Goal: Use online tool/utility: Utilize a website feature to perform a specific function

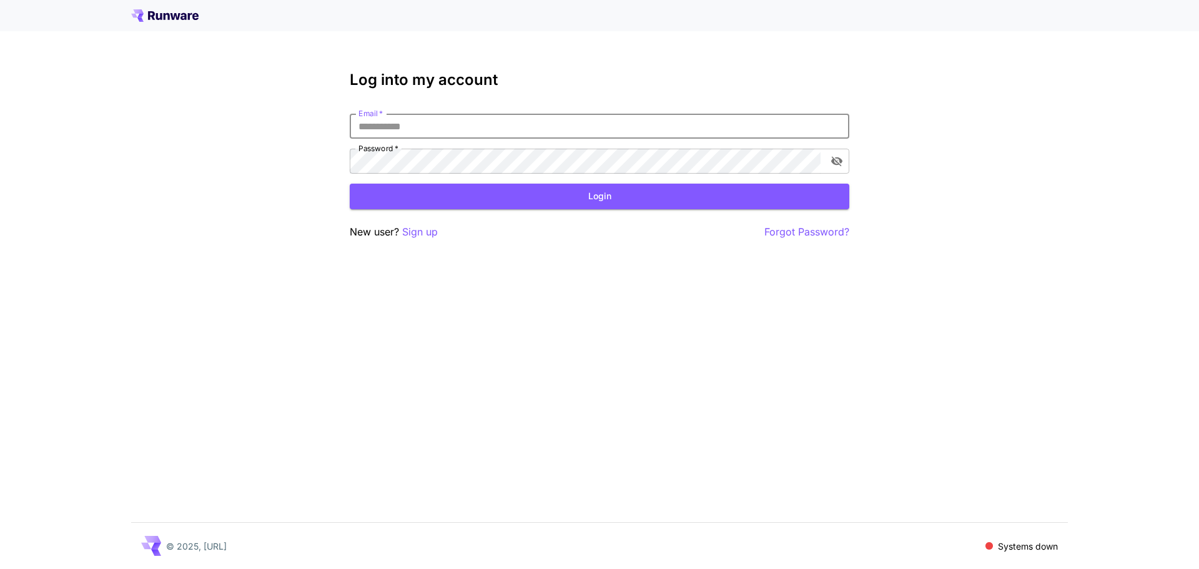
paste input "**********"
type input "**********"
click at [632, 420] on div "**********" at bounding box center [599, 284] width 1199 height 569
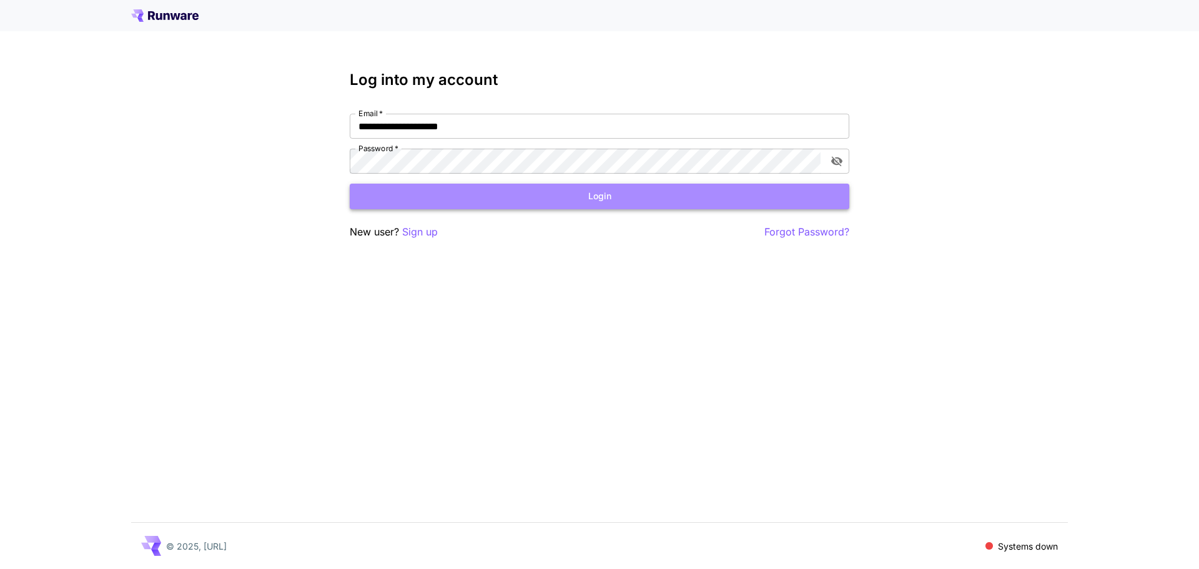
click at [580, 186] on button "Login" at bounding box center [600, 197] width 500 height 26
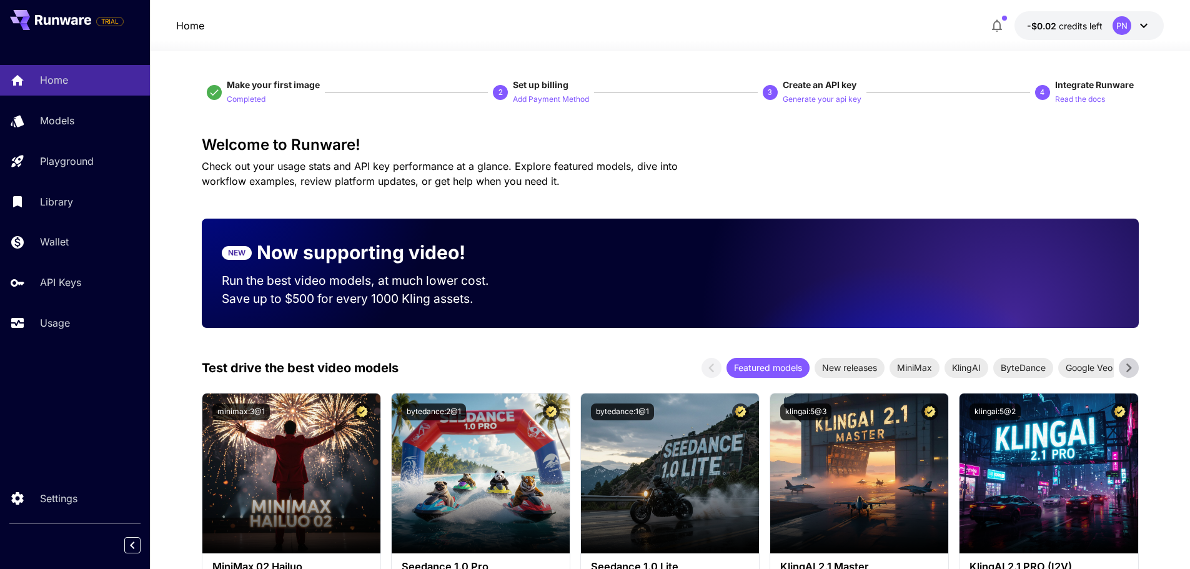
click at [1143, 21] on icon at bounding box center [1143, 25] width 15 height 15
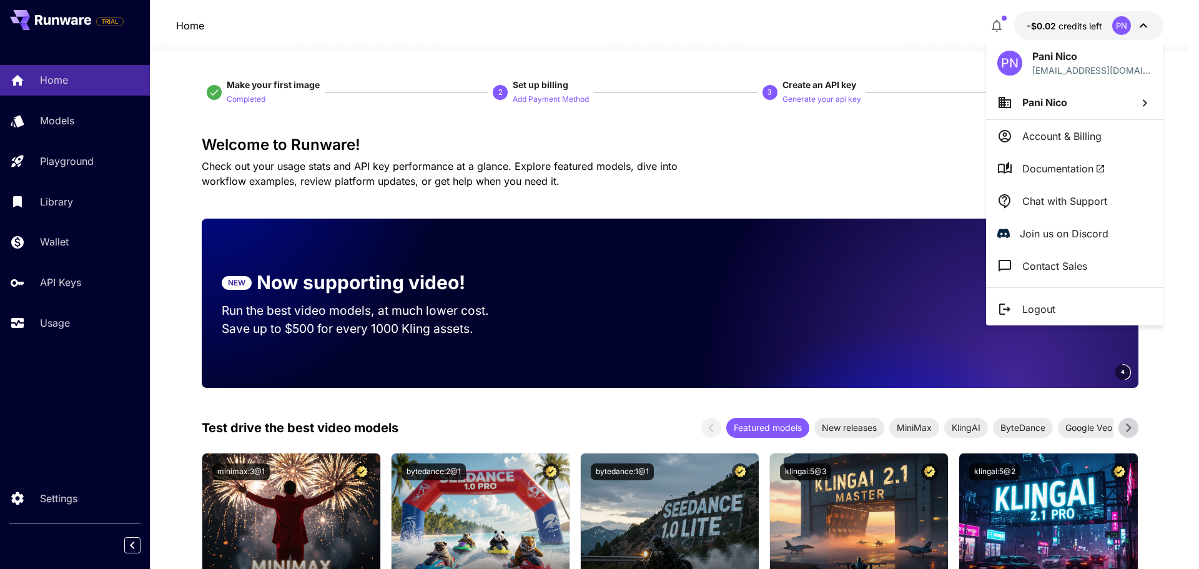
click at [911, 166] on div at bounding box center [599, 284] width 1199 height 569
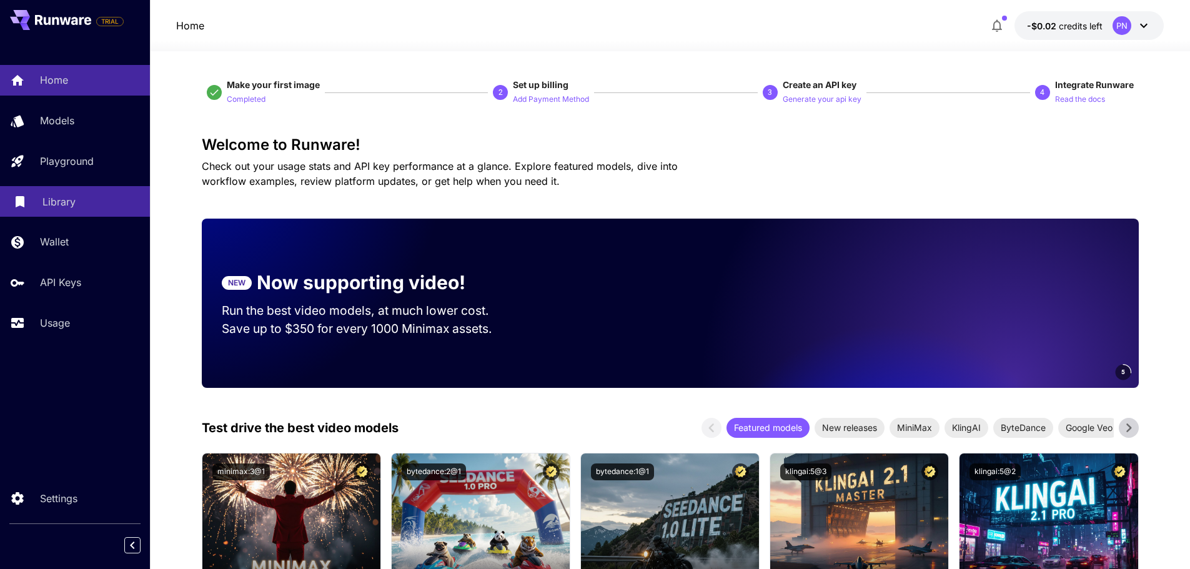
click at [66, 197] on p "Library" at bounding box center [58, 201] width 33 height 15
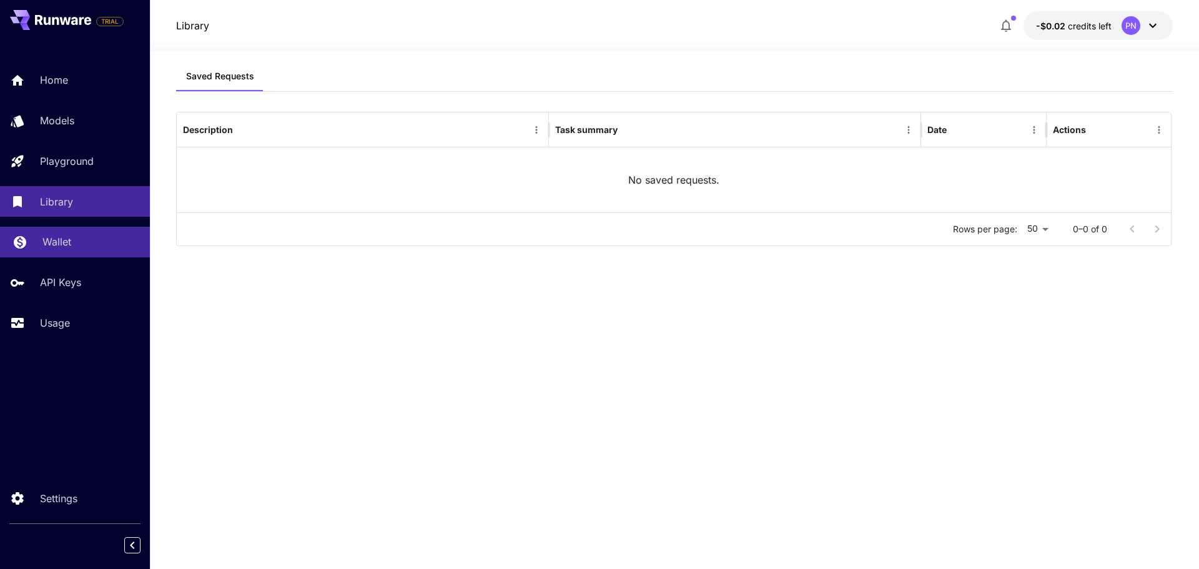
click at [65, 247] on p "Wallet" at bounding box center [56, 241] width 29 height 15
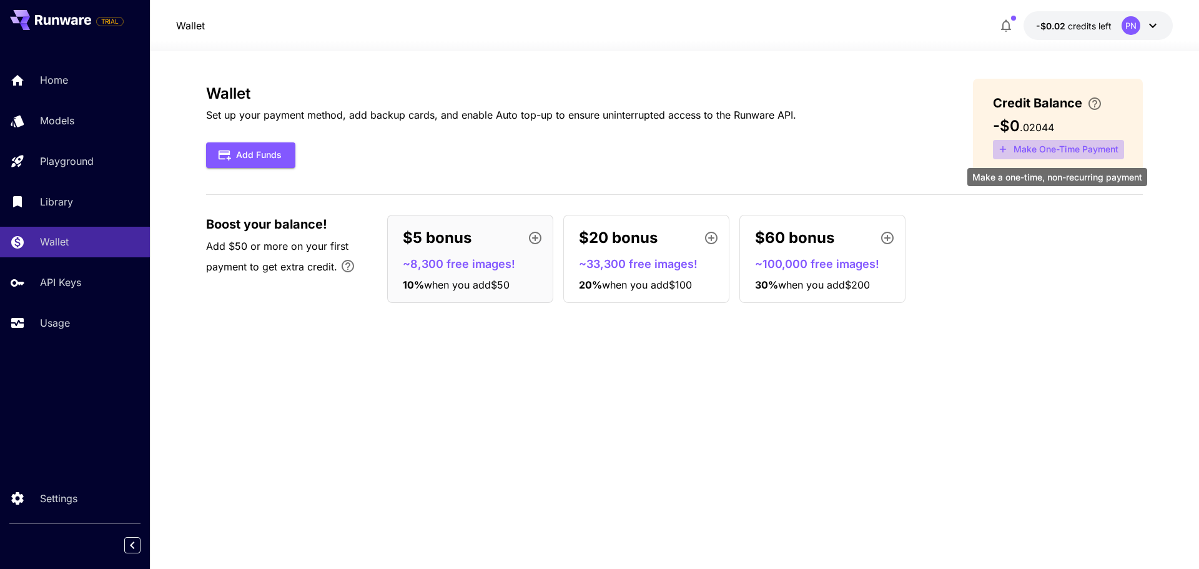
click at [1038, 149] on button "Make One-Time Payment" at bounding box center [1058, 149] width 131 height 19
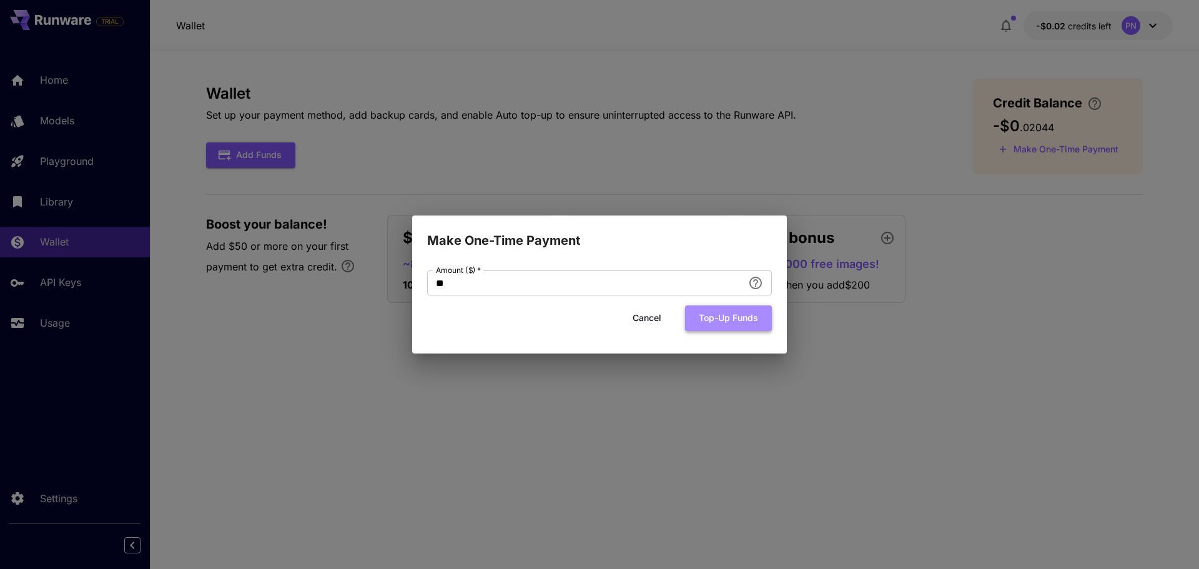
click at [756, 327] on button "Top-up funds" at bounding box center [728, 318] width 87 height 26
click at [744, 310] on button "Top-up funds" at bounding box center [728, 318] width 87 height 26
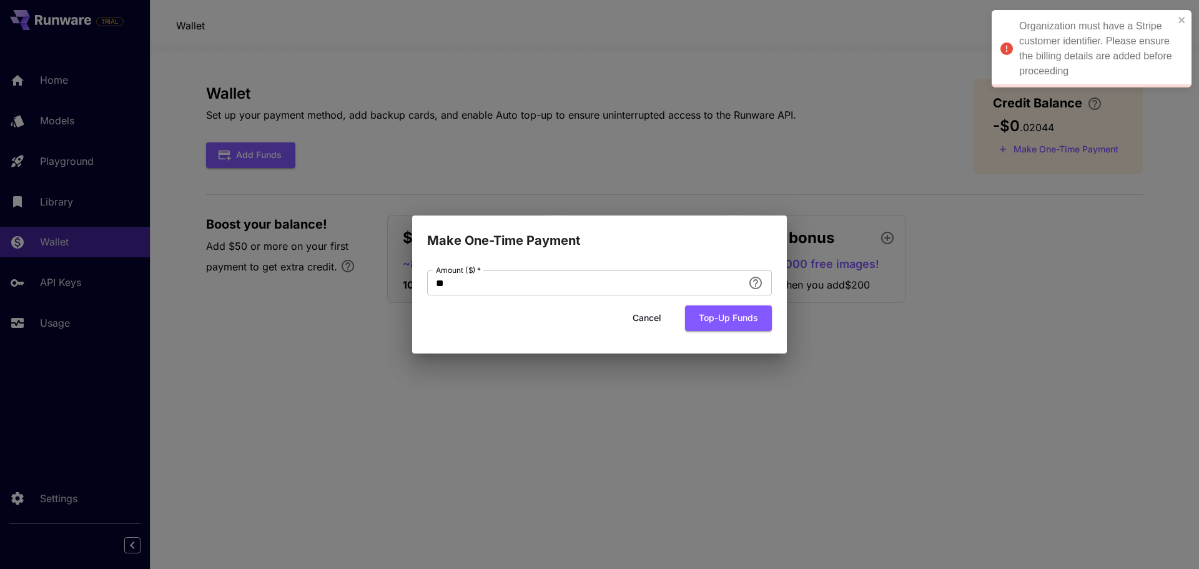
click at [888, 239] on div "Make One-Time Payment Amount ($)   * ** Amount ($)   * Cancel Top-up funds" at bounding box center [599, 284] width 1199 height 569
click at [648, 314] on button "Cancel" at bounding box center [647, 318] width 56 height 26
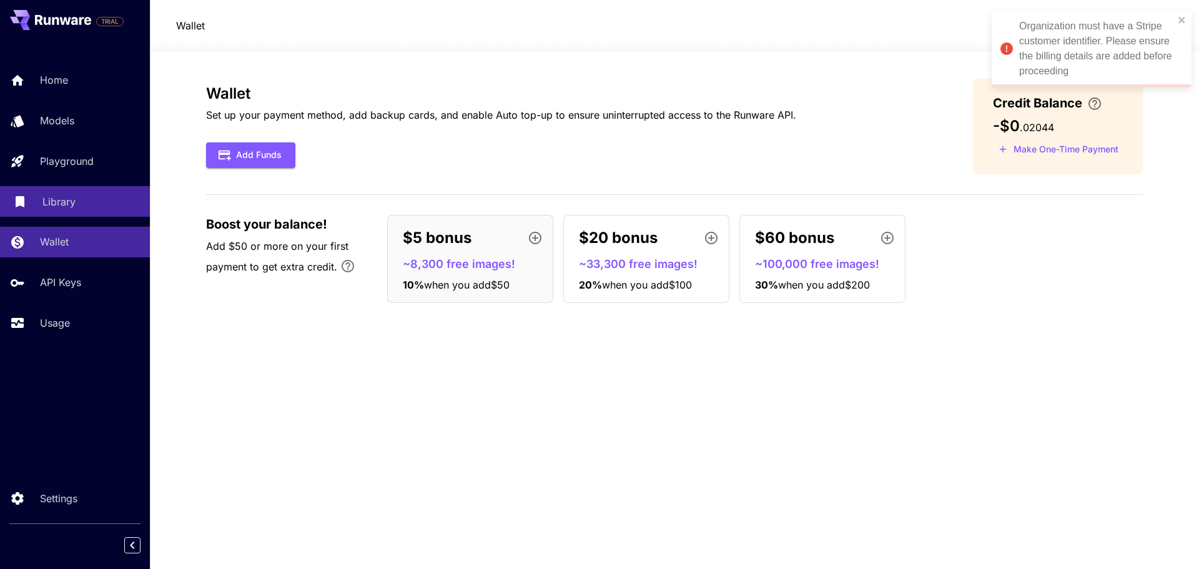
click at [87, 187] on link "Library" at bounding box center [75, 201] width 150 height 31
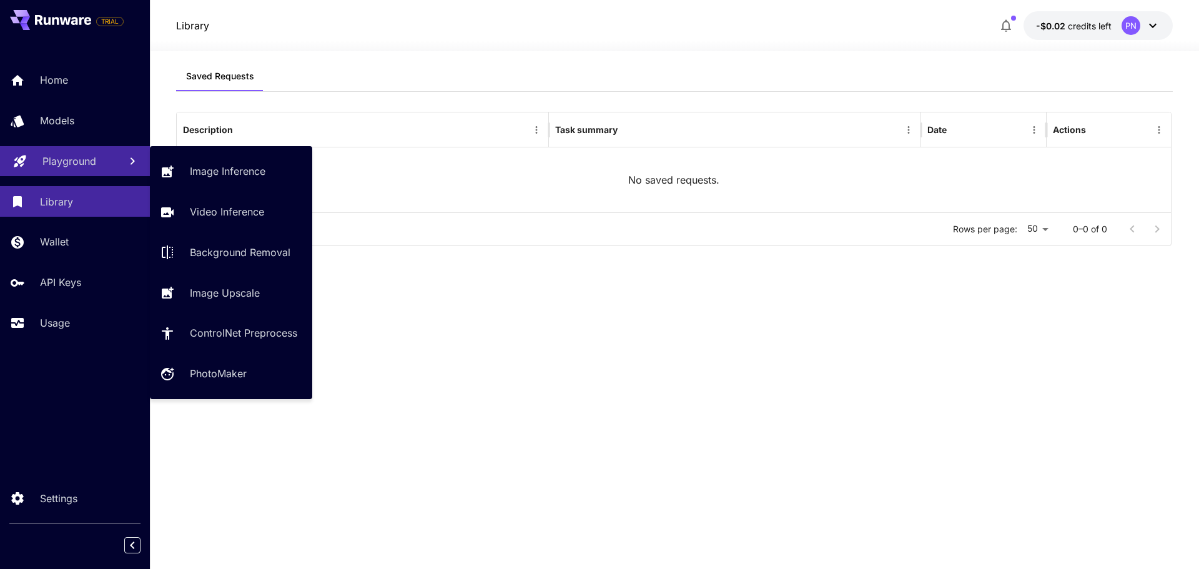
click at [102, 169] on link "Playground" at bounding box center [75, 161] width 150 height 31
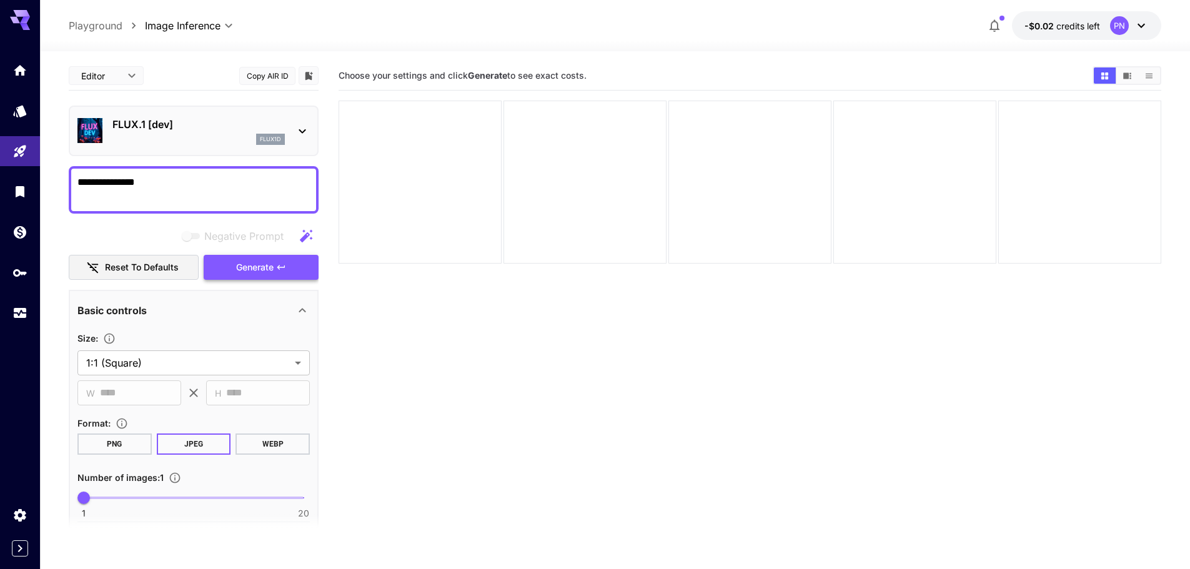
type textarea "**********"
click at [282, 266] on icon "button" at bounding box center [281, 267] width 10 height 10
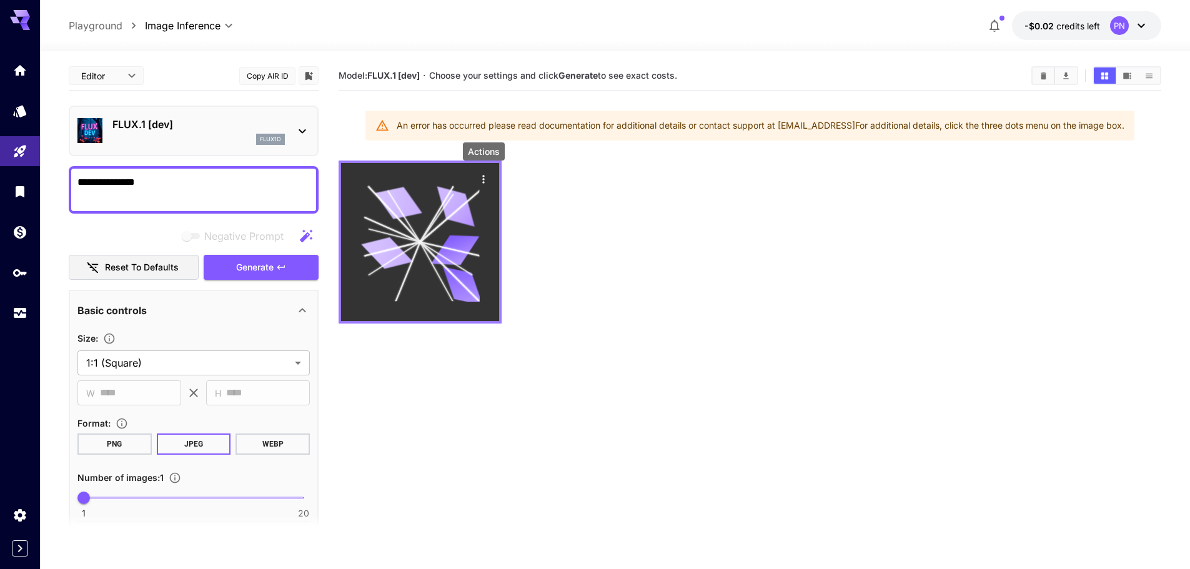
click at [486, 176] on icon "Actions" at bounding box center [483, 179] width 12 height 12
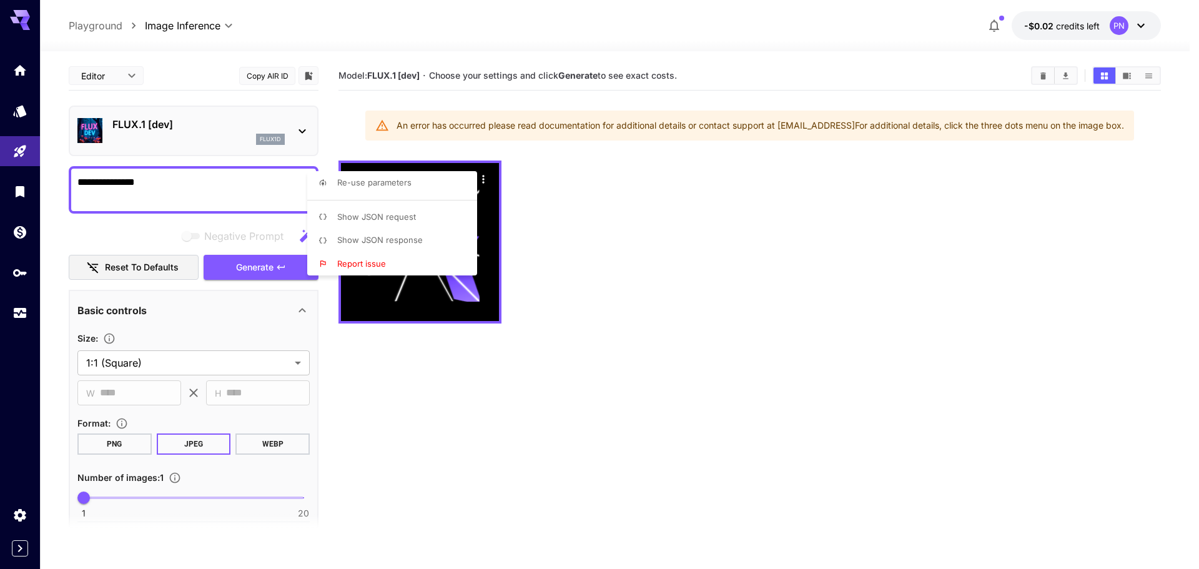
drag, startPoint x: 520, startPoint y: 387, endPoint x: 482, endPoint y: 371, distance: 41.2
click at [520, 387] on div at bounding box center [599, 284] width 1199 height 569
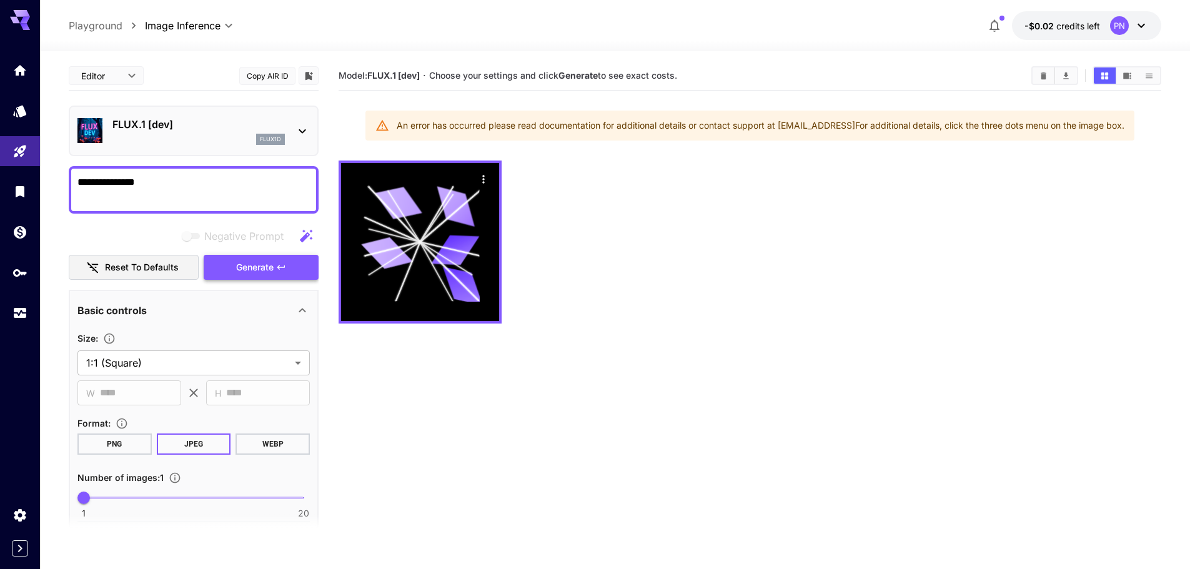
click at [295, 265] on button "Generate" at bounding box center [261, 268] width 115 height 26
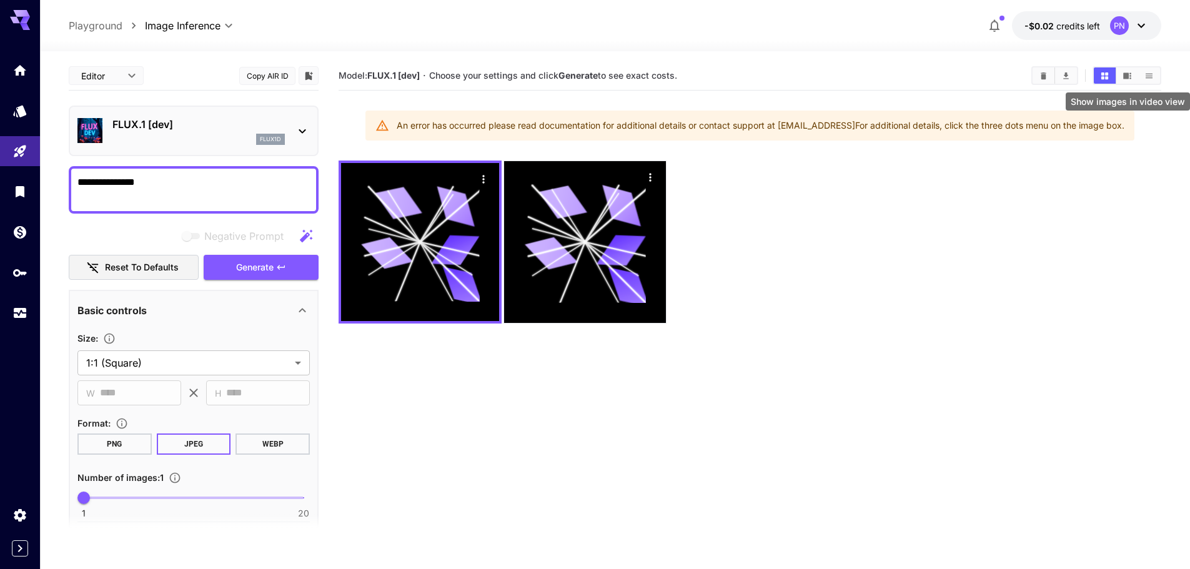
click at [1133, 78] on button "Show images in video view" at bounding box center [1127, 75] width 22 height 16
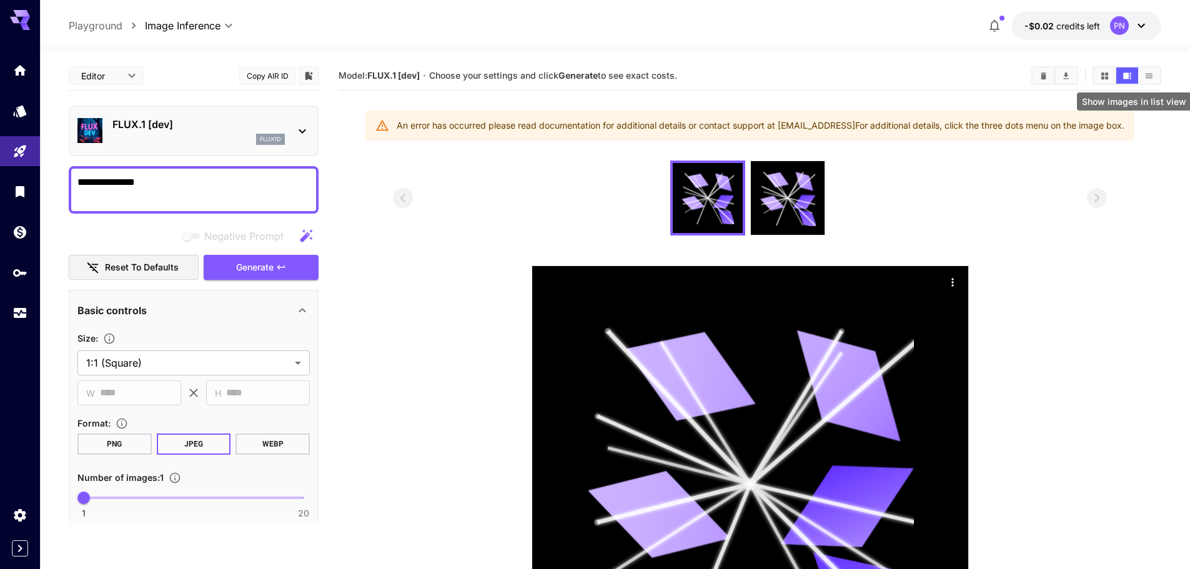
click at [1153, 76] on icon "Show images in list view" at bounding box center [1149, 75] width 9 height 9
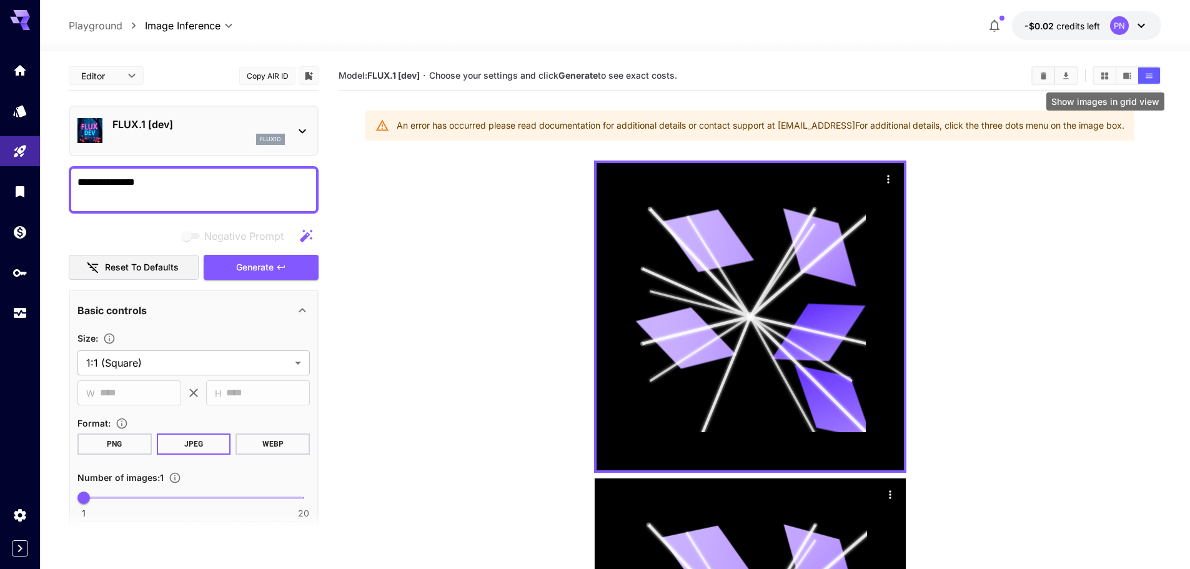
click at [1100, 71] on icon "Show images in grid view" at bounding box center [1104, 75] width 9 height 9
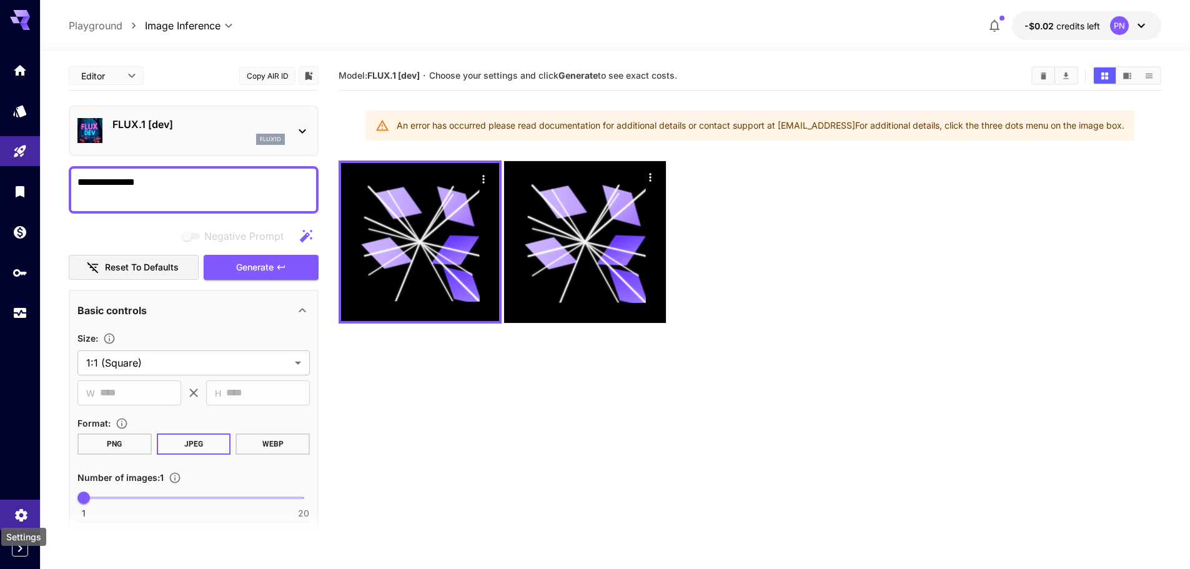
click at [26, 517] on icon "Settings" at bounding box center [21, 511] width 12 height 12
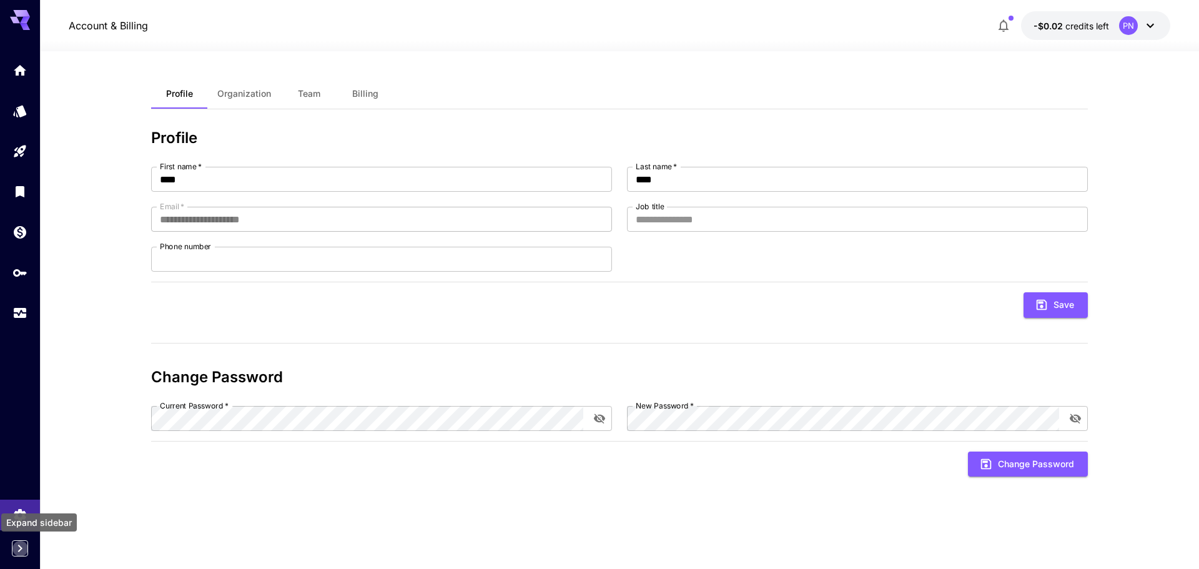
click at [26, 552] on icon "Expand sidebar" at bounding box center [19, 548] width 15 height 15
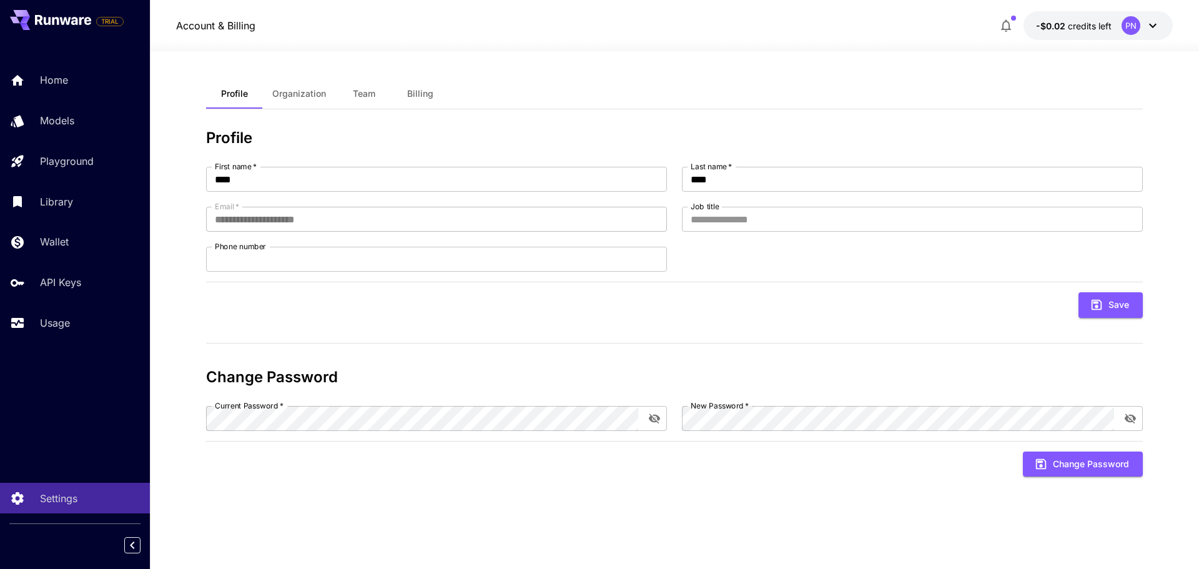
click at [1153, 27] on icon at bounding box center [1153, 26] width 7 height 4
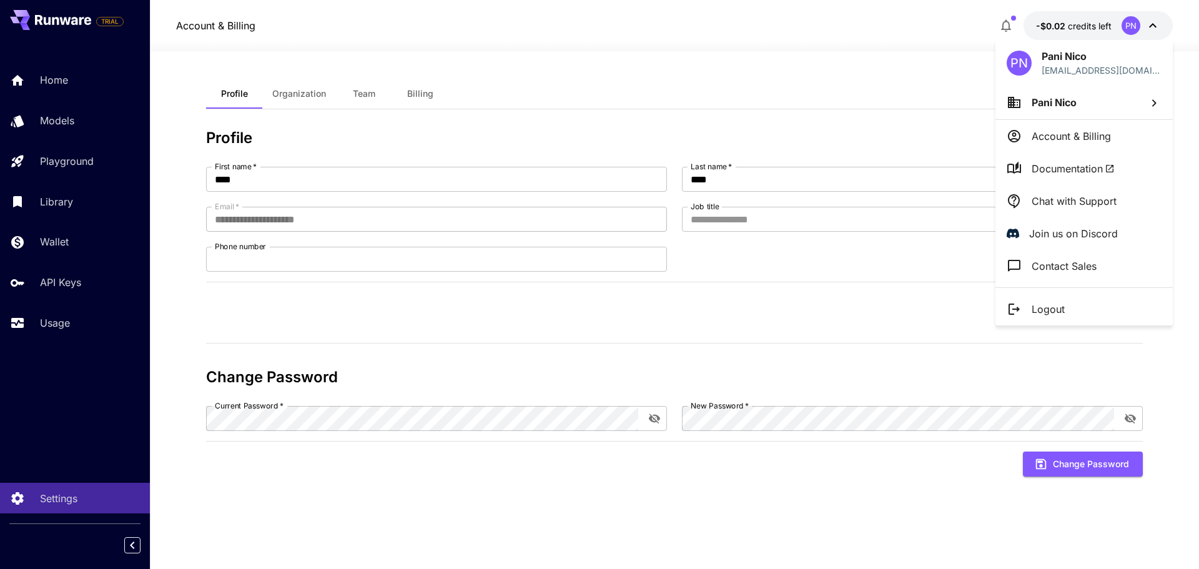
click at [1088, 312] on li "Logout" at bounding box center [1084, 309] width 177 height 32
